Goal: Find specific page/section: Find specific page/section

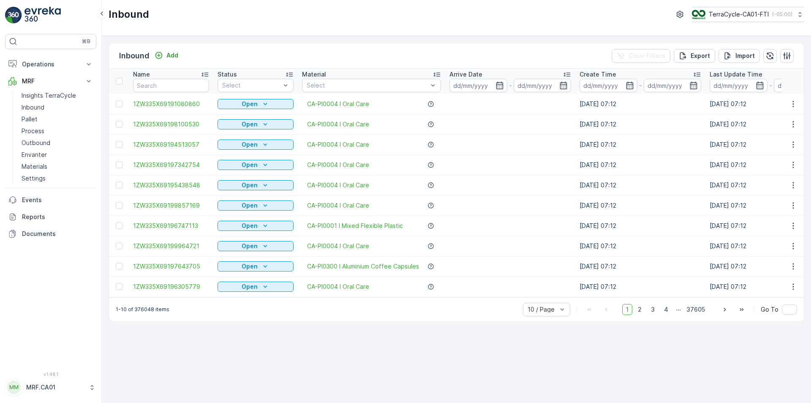
drag, startPoint x: 294, startPoint y: 16, endPoint x: 170, endPoint y: 18, distance: 123.4
click at [170, 18] on div "Inbound TerraCycle-CA01-FTI ( -05:00 )" at bounding box center [457, 14] width 696 height 15
drag, startPoint x: 213, startPoint y: 52, endPoint x: 116, endPoint y: 51, distance: 96.4
click at [116, 51] on div "Inbound Add Clear Filters Export Import" at bounding box center [456, 55] width 695 height 25
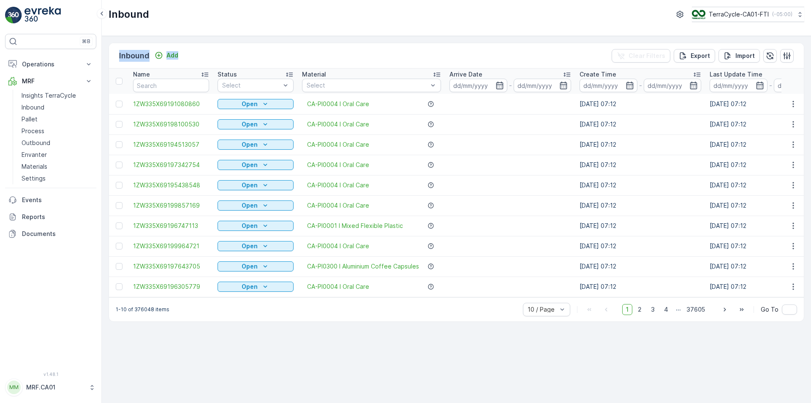
click at [116, 51] on div "Inbound Add Clear Filters Export Import" at bounding box center [456, 55] width 695 height 25
drag, startPoint x: 117, startPoint y: 53, endPoint x: 201, endPoint y: 57, distance: 83.8
click at [201, 57] on div "Inbound Add Clear Filters Export Import" at bounding box center [456, 55] width 695 height 25
click at [281, 40] on div "Inbound Add Clear Filters Export Import Name Status Select Material Select Arri…" at bounding box center [457, 219] width 710 height 367
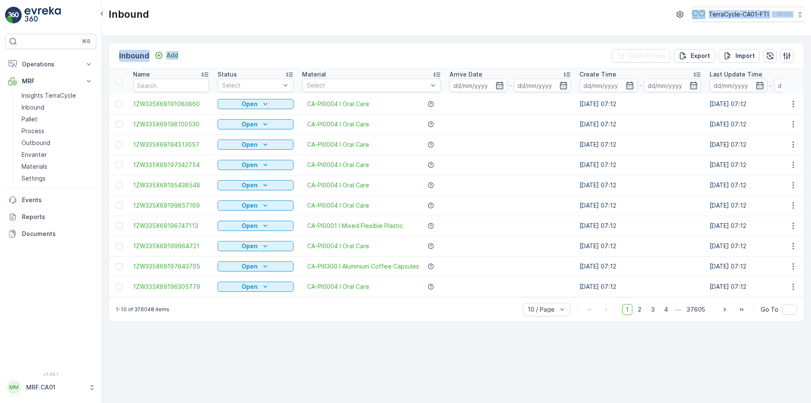
drag, startPoint x: 281, startPoint y: 40, endPoint x: 156, endPoint y: 22, distance: 125.5
click at [156, 22] on div "Inbound TerraCycle-CA01-FTI ( -05:00 ) Inbound Add Clear Filters Export Import …" at bounding box center [457, 201] width 710 height 403
click at [221, 51] on div "Inbound Add Clear Filters Export Import" at bounding box center [456, 55] width 695 height 25
drag, startPoint x: 218, startPoint y: 57, endPoint x: 115, endPoint y: 46, distance: 104.0
click at [115, 46] on div "Inbound Add Clear Filters Export Import" at bounding box center [456, 55] width 695 height 25
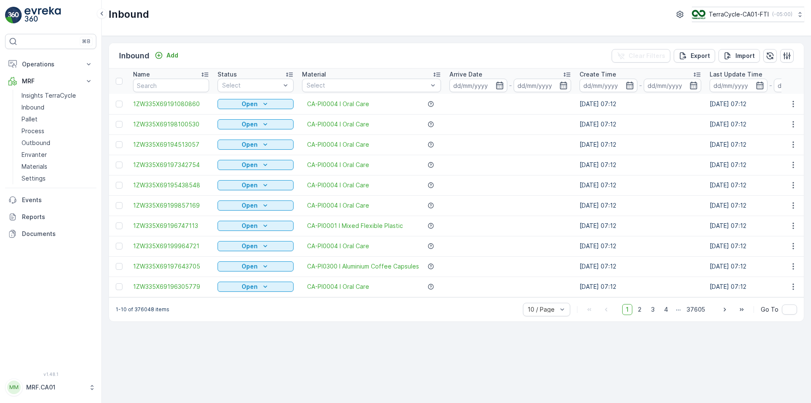
drag, startPoint x: 159, startPoint y: 15, endPoint x: 164, endPoint y: 20, distance: 6.6
click at [164, 20] on div "Inbound TerraCycle-CA01-FTI ( -05:00 )" at bounding box center [457, 14] width 696 height 15
drag, startPoint x: 206, startPoint y: 20, endPoint x: 107, endPoint y: 14, distance: 98.7
click at [107, 14] on div "Inbound TerraCycle-CA01-FTI ( -05:00 )" at bounding box center [457, 18] width 710 height 36
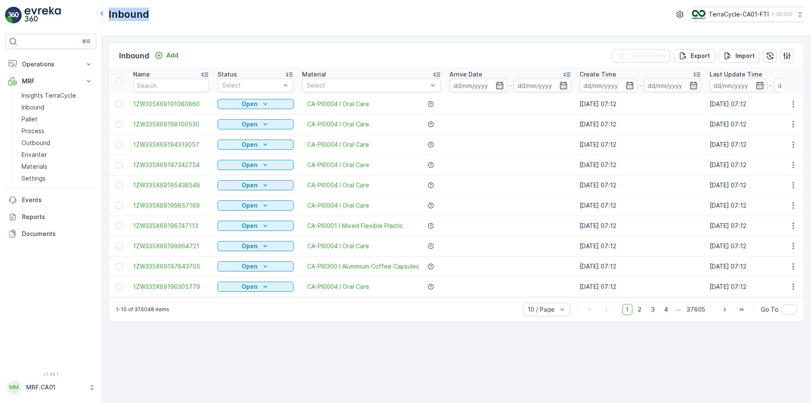
click at [161, 14] on div "Inbound TerraCycle-CA01-FTI ( -05:00 )" at bounding box center [457, 14] width 696 height 15
drag, startPoint x: 161, startPoint y: 14, endPoint x: 106, endPoint y: 11, distance: 54.6
click at [106, 11] on div "⌘B Operations Planning Routes & Tasks Cockpit Settings MRF Insights TerraCycle …" at bounding box center [405, 201] width 811 height 403
click at [185, 25] on div "Inbound TerraCycle-CA01-FTI ( -05:00 )" at bounding box center [457, 18] width 710 height 36
click at [518, 377] on div "Inbound Add Clear Filters Export Import Name Status Select Material Select Arri…" at bounding box center [457, 219] width 710 height 367
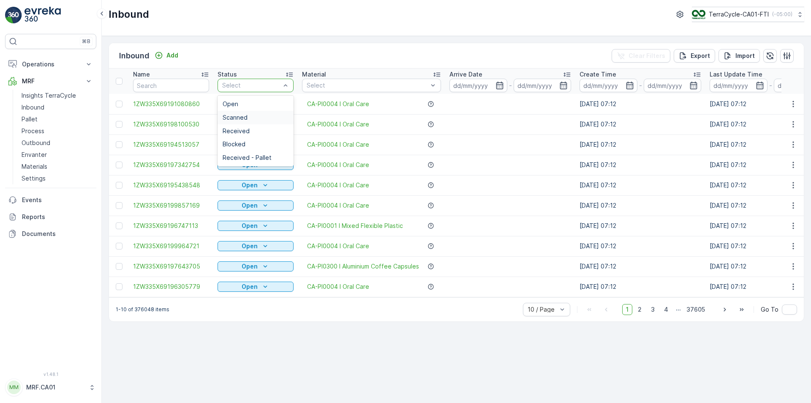
click at [248, 123] on div "Scanned" at bounding box center [256, 118] width 76 height 14
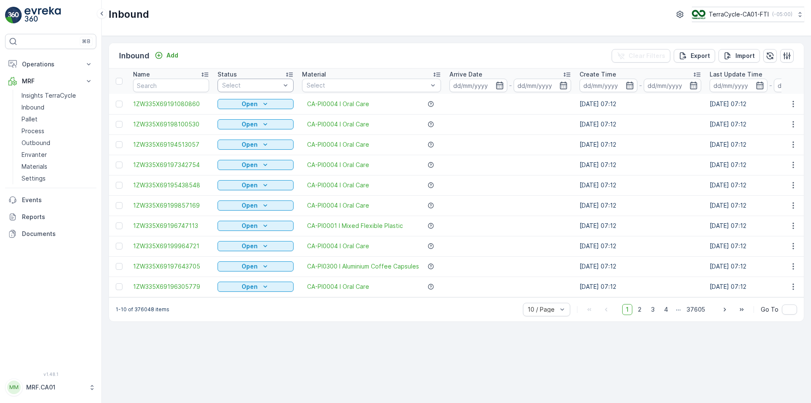
click at [270, 82] on div at bounding box center [251, 85] width 60 height 7
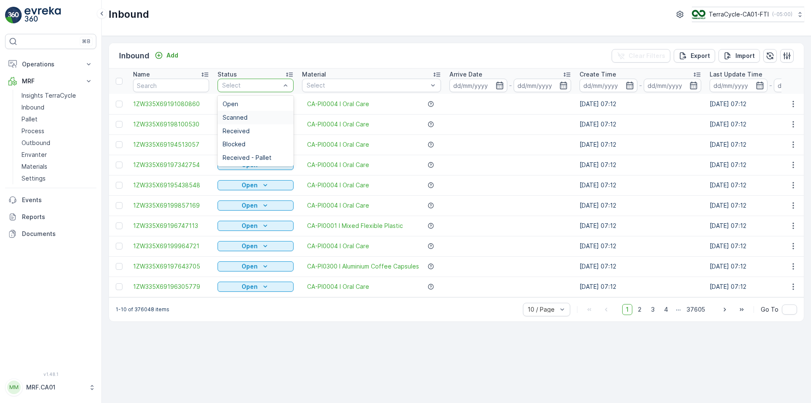
click at [258, 113] on div "Scanned" at bounding box center [256, 118] width 76 height 14
